Goal: Transaction & Acquisition: Download file/media

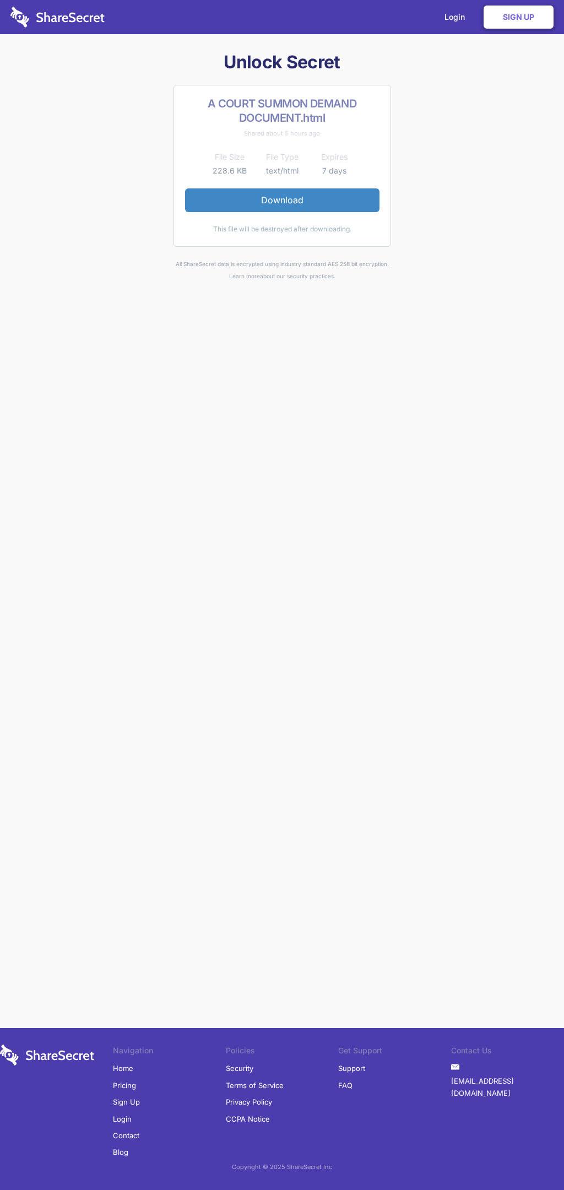
click at [282, 200] on link "Download" at bounding box center [282, 199] width 194 height 23
